Goal: Information Seeking & Learning: Learn about a topic

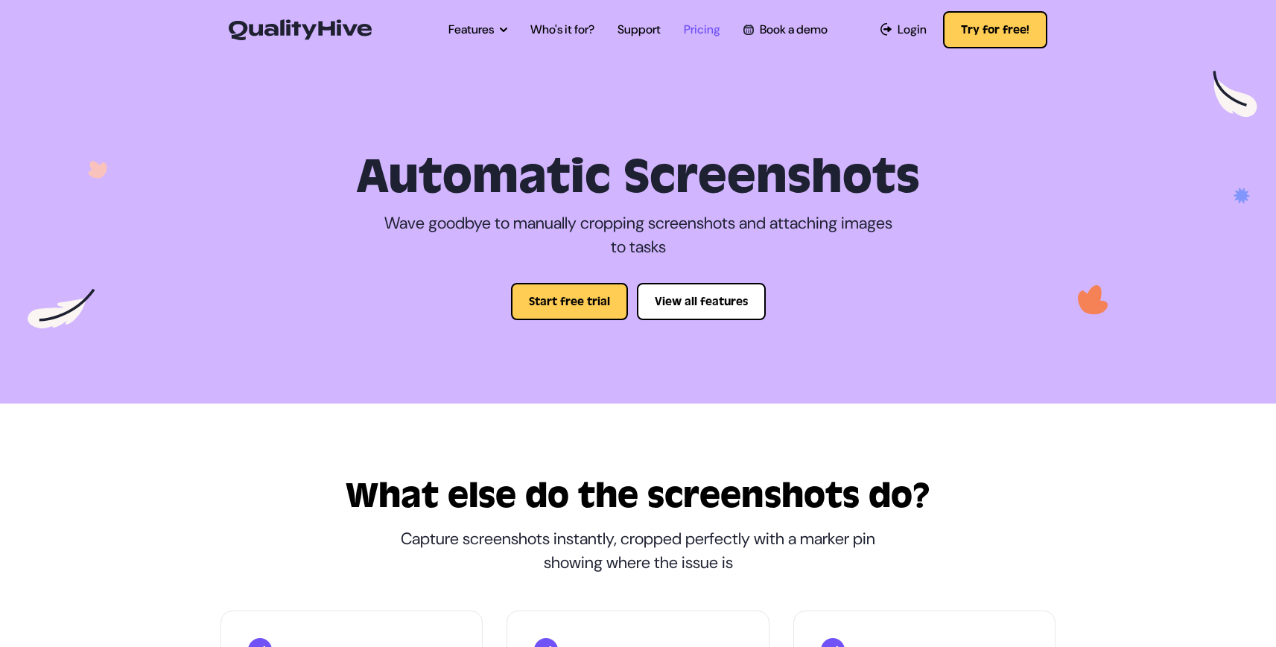
click at [711, 31] on link "Pricing" at bounding box center [702, 30] width 37 height 18
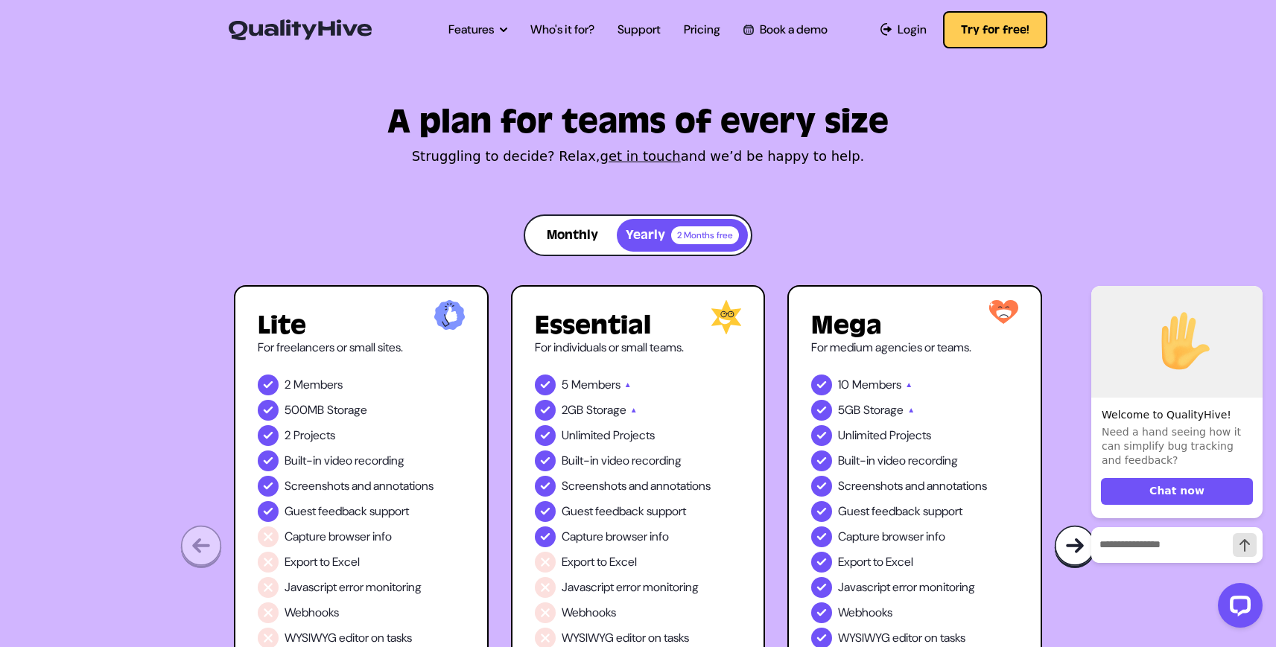
click at [574, 243] on button "Monthly" at bounding box center [572, 235] width 89 height 33
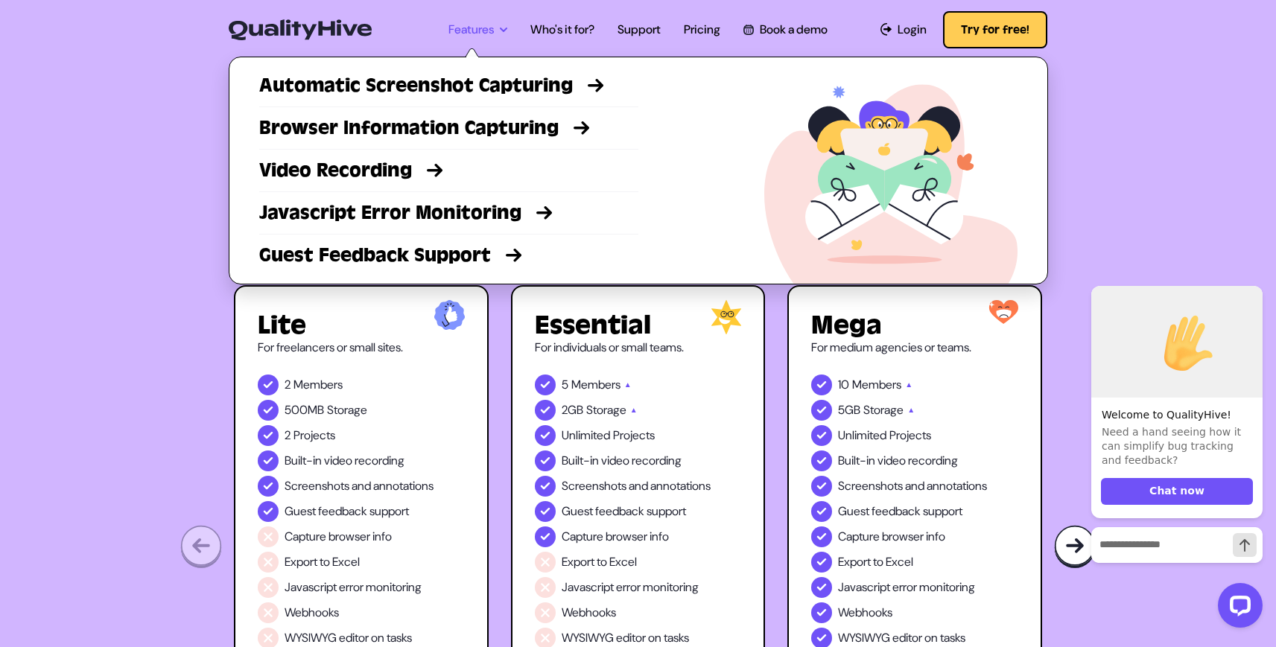
click at [477, 31] on link "Features" at bounding box center [477, 30] width 59 height 18
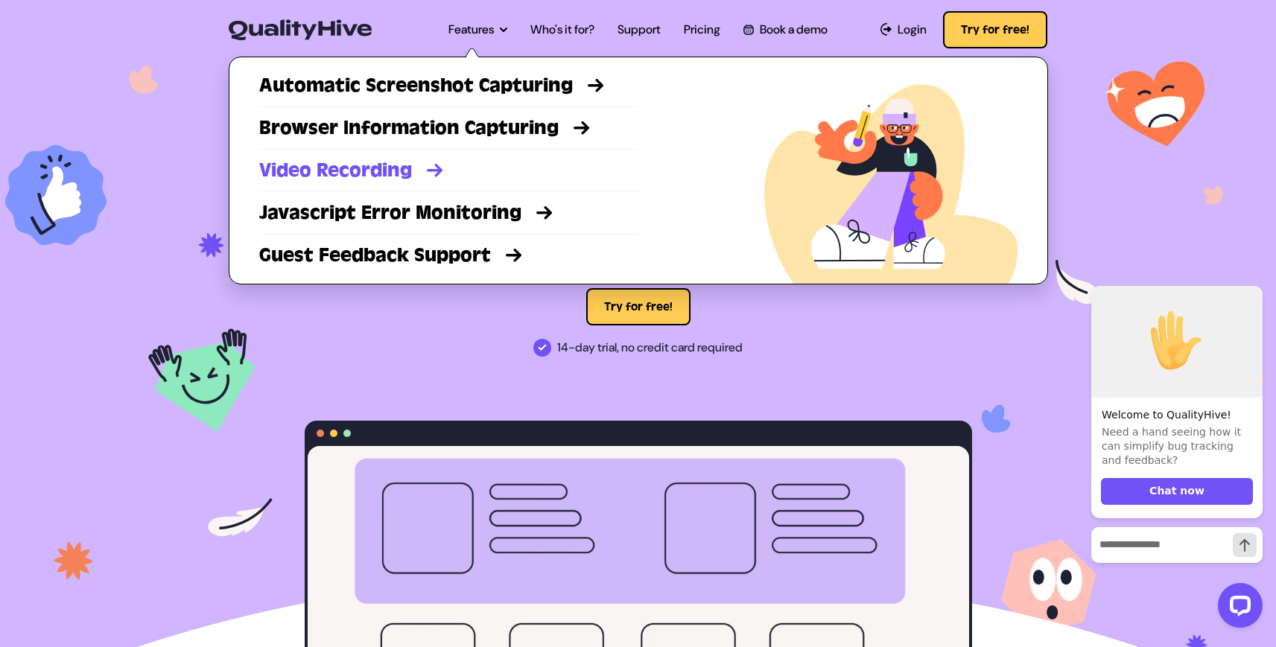
click at [420, 170] on link "Video Recording" at bounding box center [448, 170] width 379 height 27
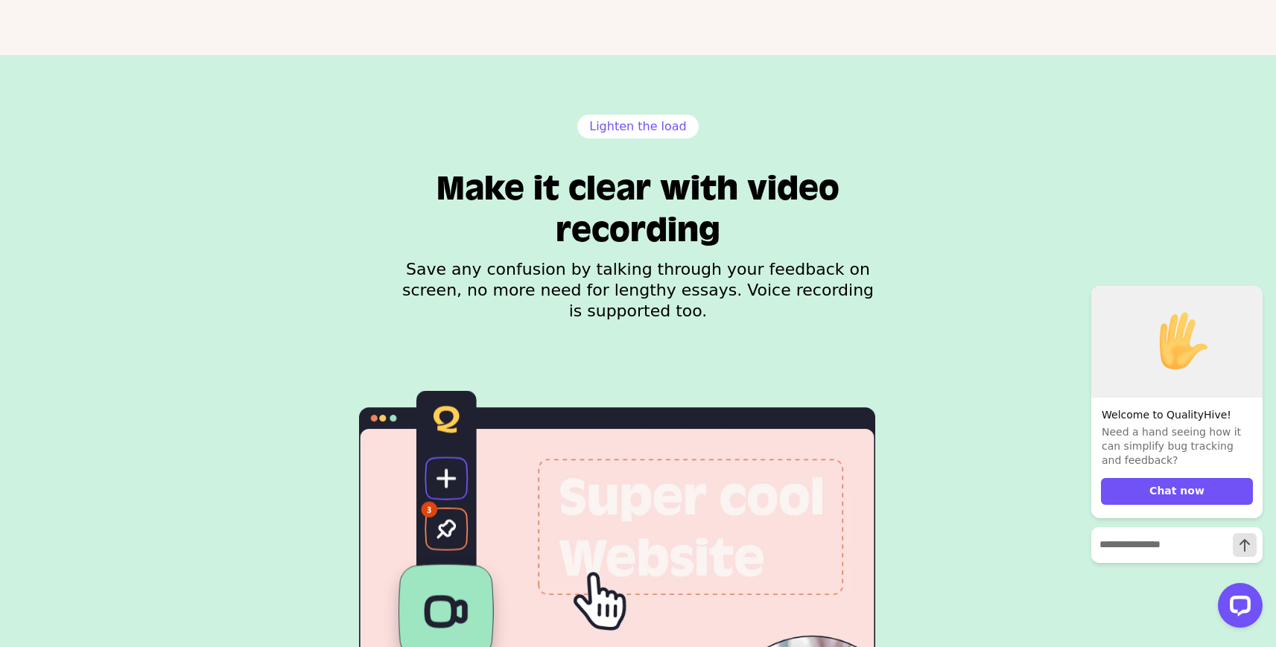
scroll to position [1321, 0]
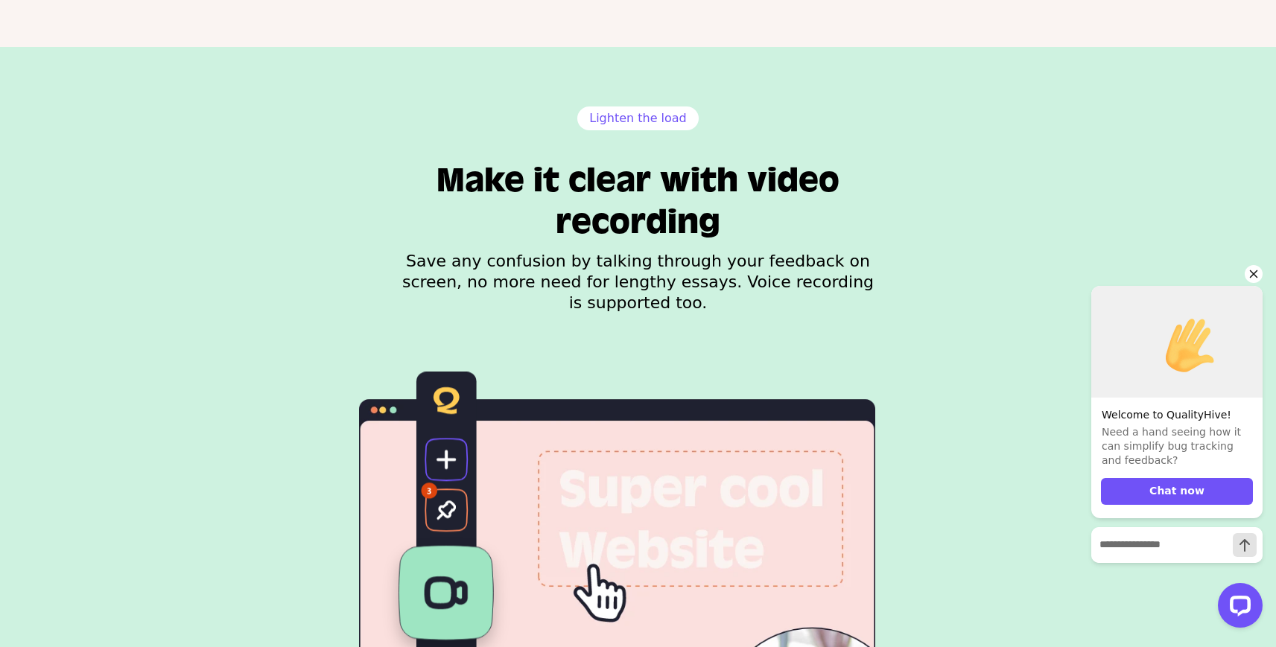
click at [1254, 273] on icon "Hide greeting" at bounding box center [1254, 274] width 8 height 8
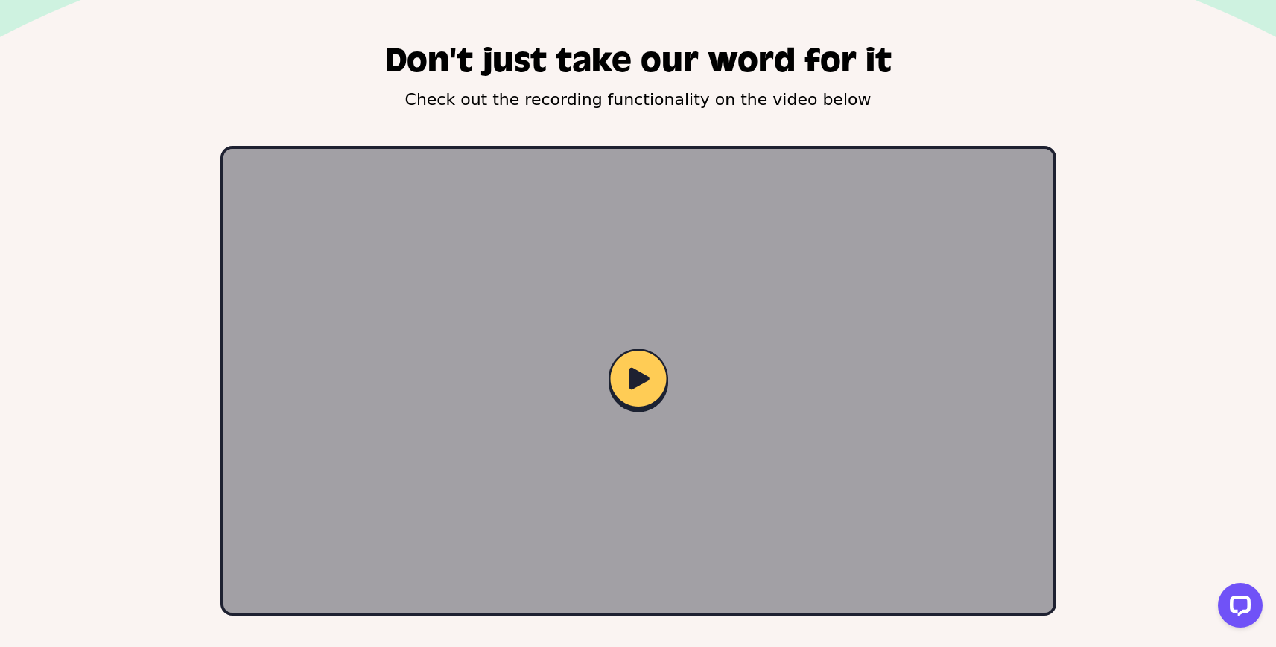
scroll to position [2250, 0]
click at [636, 347] on img at bounding box center [639, 381] width 66 height 70
